Goal: Browse casually

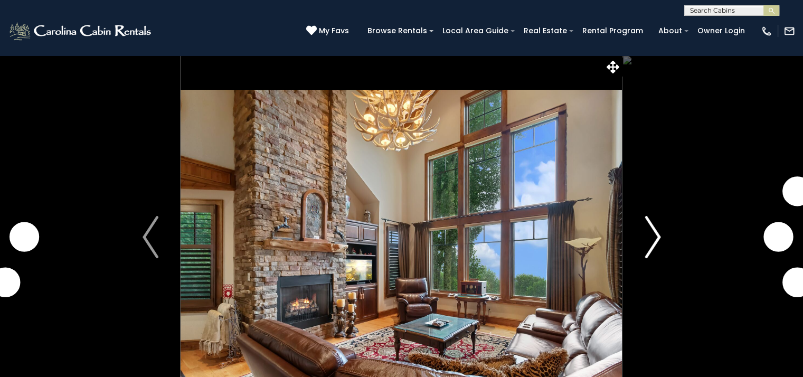
click at [655, 239] on img "Next" at bounding box center [653, 237] width 16 height 42
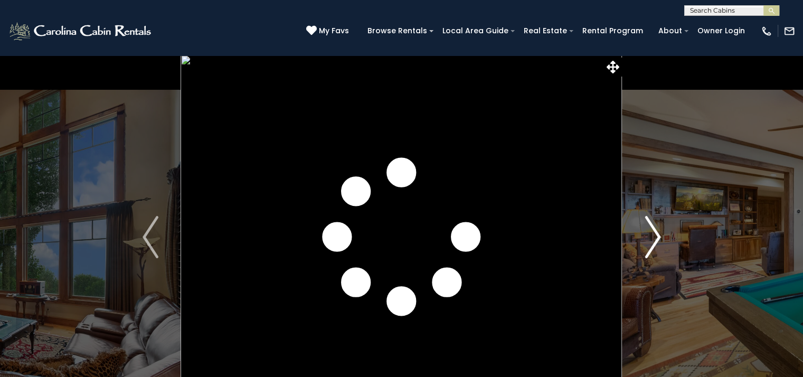
click at [655, 239] on img "Next" at bounding box center [653, 237] width 16 height 42
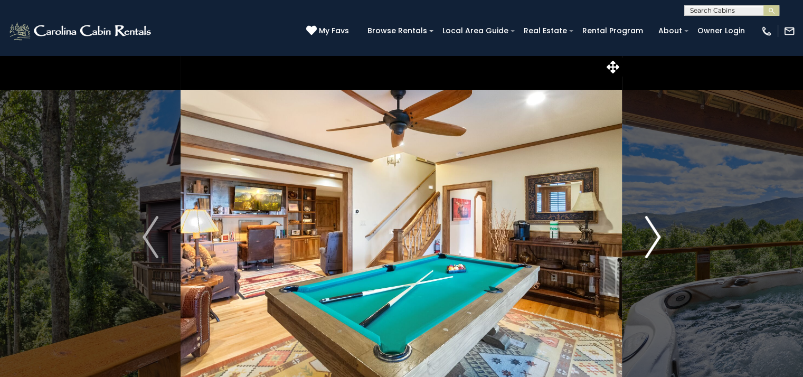
click at [650, 239] on img "Next" at bounding box center [653, 237] width 16 height 42
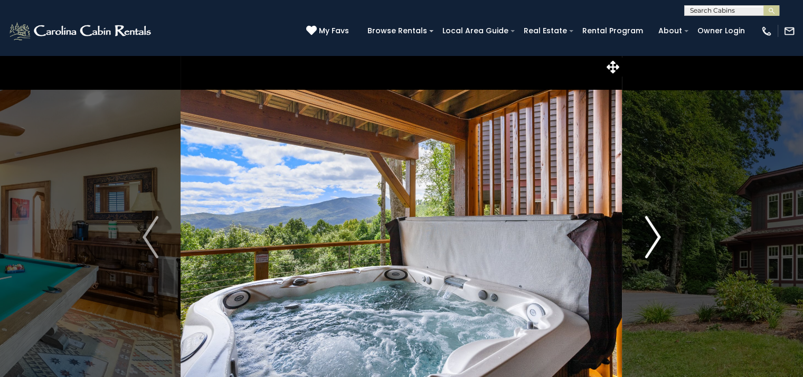
click at [648, 239] on img "Next" at bounding box center [653, 237] width 16 height 42
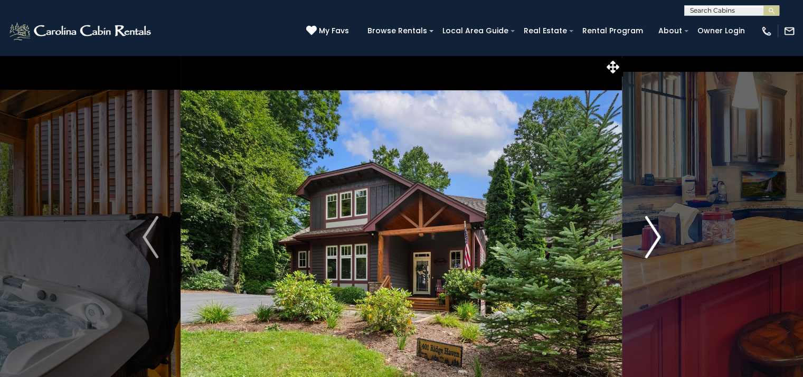
click at [647, 239] on img "Next" at bounding box center [653, 237] width 16 height 42
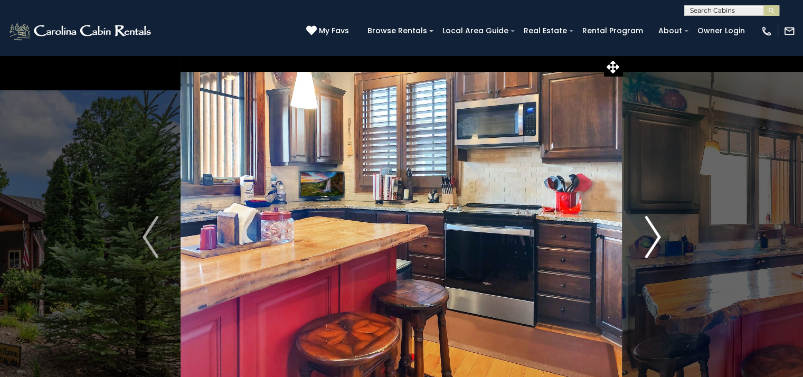
click at [647, 239] on img "Next" at bounding box center [653, 237] width 16 height 42
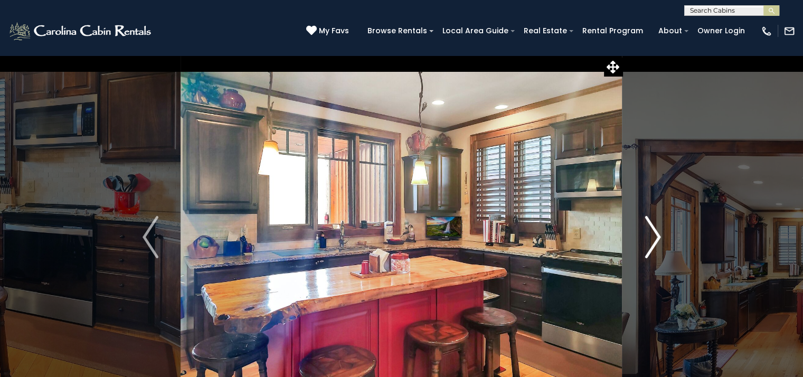
click at [647, 239] on img "Next" at bounding box center [653, 237] width 16 height 42
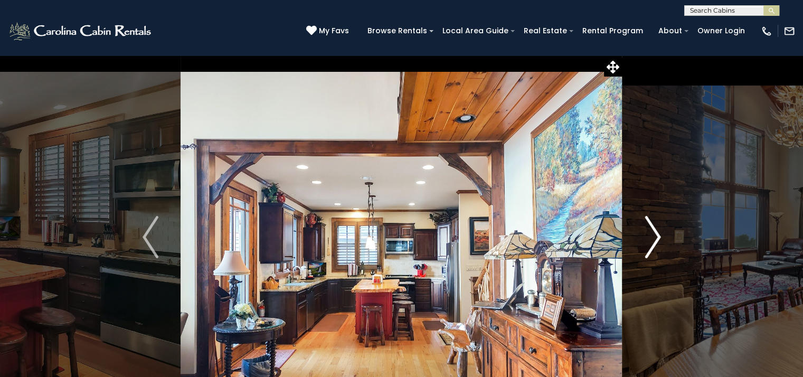
click at [647, 239] on img "Next" at bounding box center [653, 237] width 16 height 42
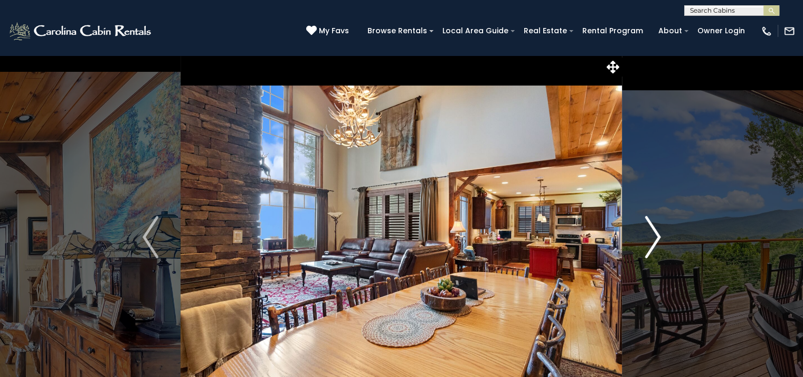
click at [647, 239] on img "Next" at bounding box center [653, 237] width 16 height 42
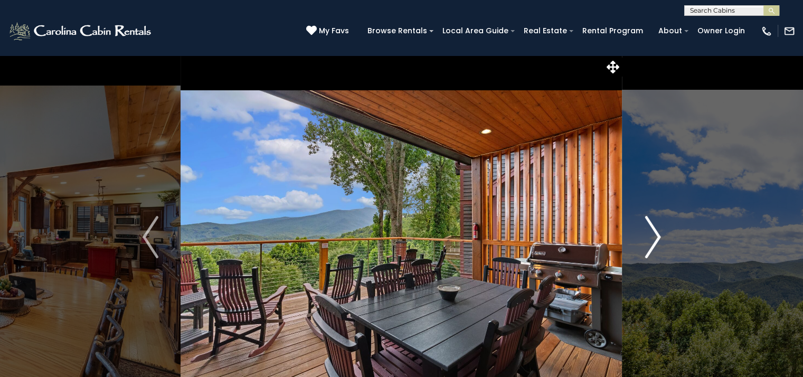
click at [647, 239] on img "Next" at bounding box center [653, 237] width 16 height 42
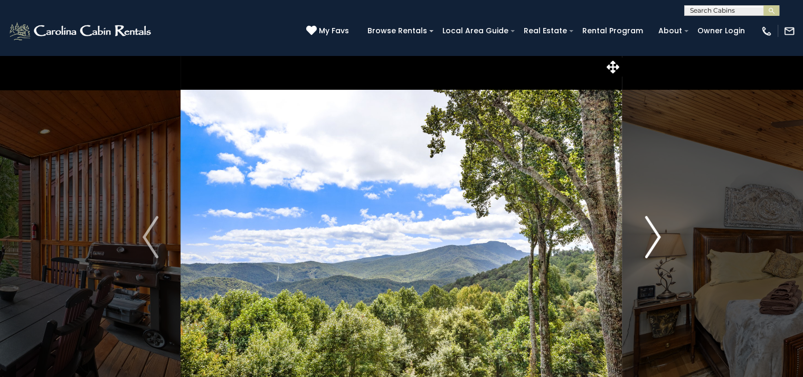
click at [647, 239] on img "Next" at bounding box center [653, 237] width 16 height 42
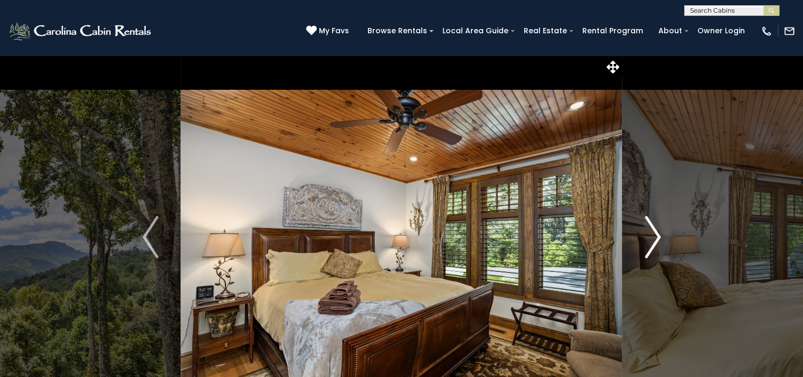
click at [647, 239] on img "Next" at bounding box center [653, 237] width 16 height 42
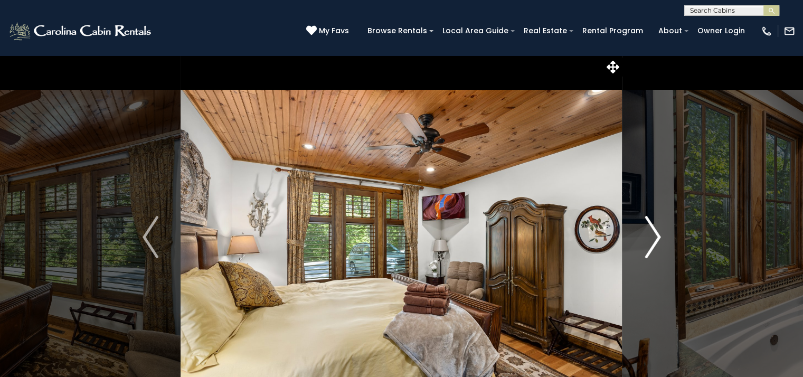
click at [647, 239] on img "Next" at bounding box center [653, 237] width 16 height 42
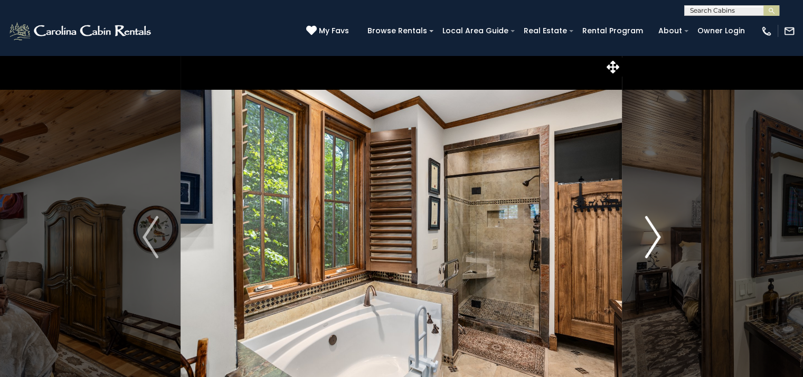
click at [647, 239] on img "Next" at bounding box center [653, 237] width 16 height 42
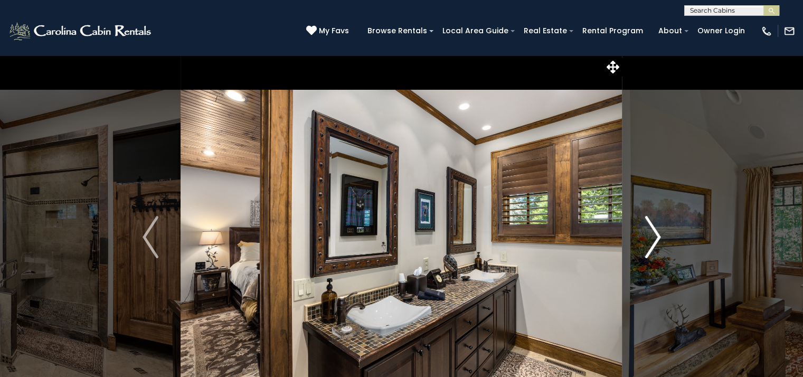
click at [646, 239] on img "Next" at bounding box center [653, 237] width 16 height 42
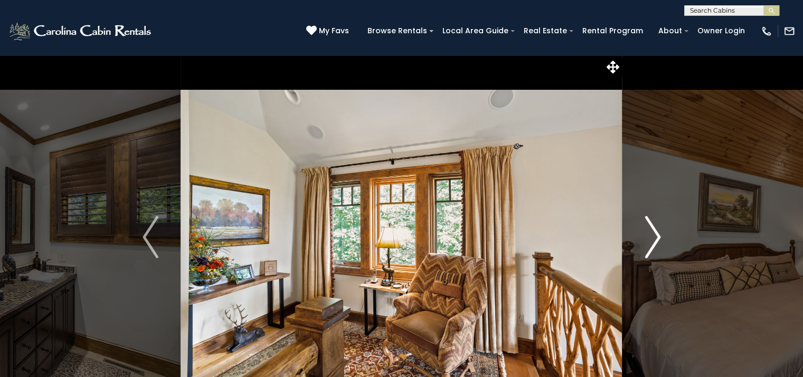
click at [646, 239] on img "Next" at bounding box center [653, 237] width 16 height 42
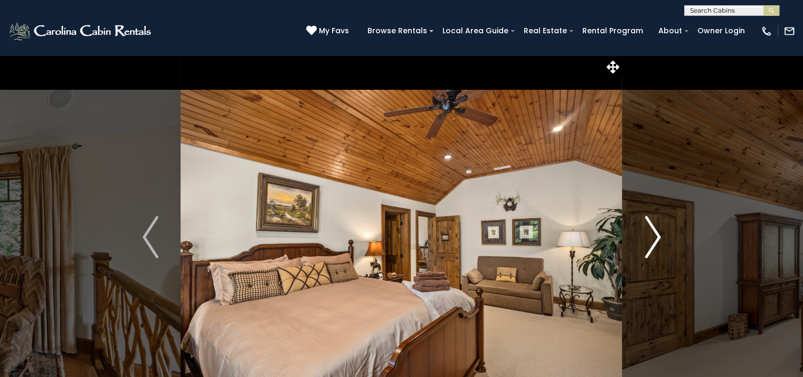
click at [646, 239] on img "Next" at bounding box center [653, 237] width 16 height 42
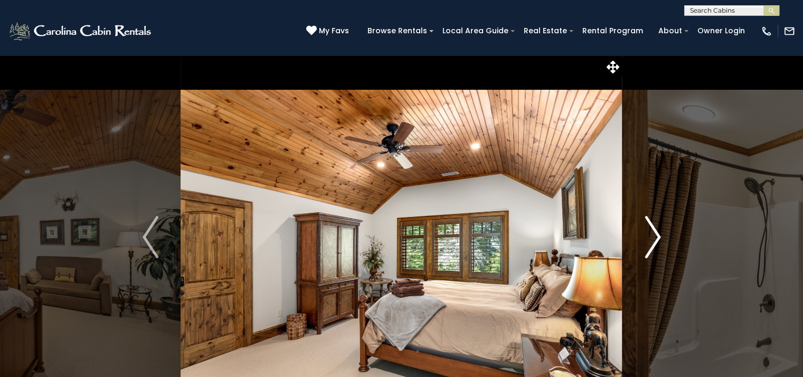
click at [645, 237] on img "Next" at bounding box center [653, 237] width 16 height 42
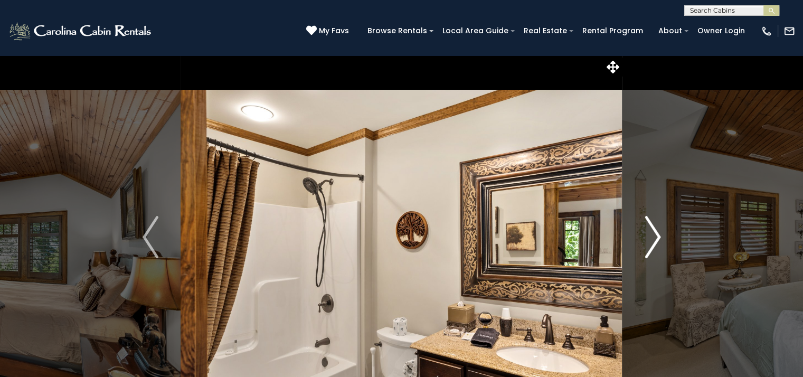
click at [644, 237] on button "Next" at bounding box center [652, 237] width 61 height 364
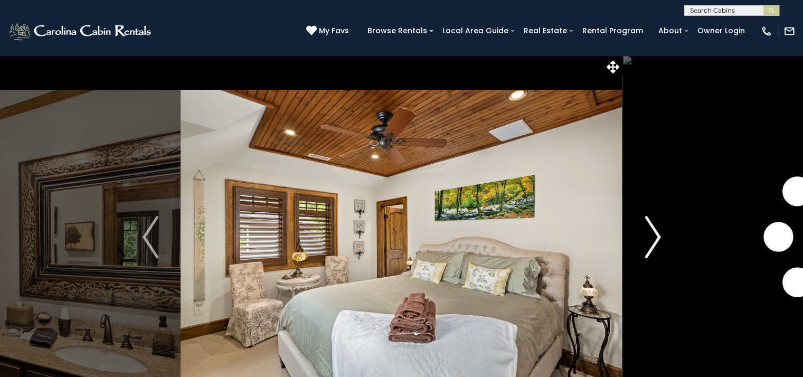
click at [643, 236] on button "Next" at bounding box center [652, 237] width 61 height 364
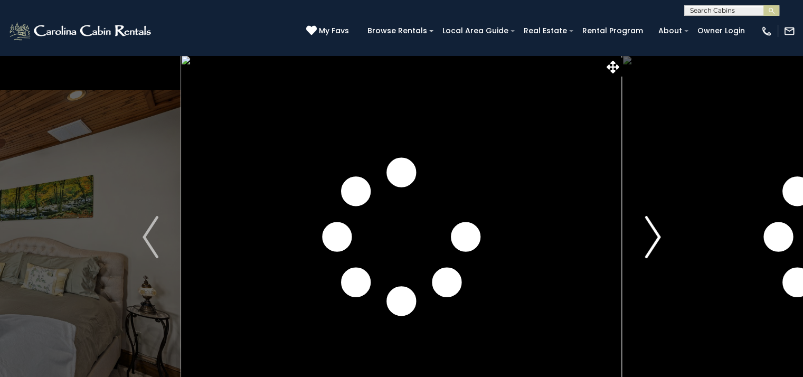
click at [643, 236] on button "Next" at bounding box center [652, 237] width 61 height 364
